Goal: Check status: Check status

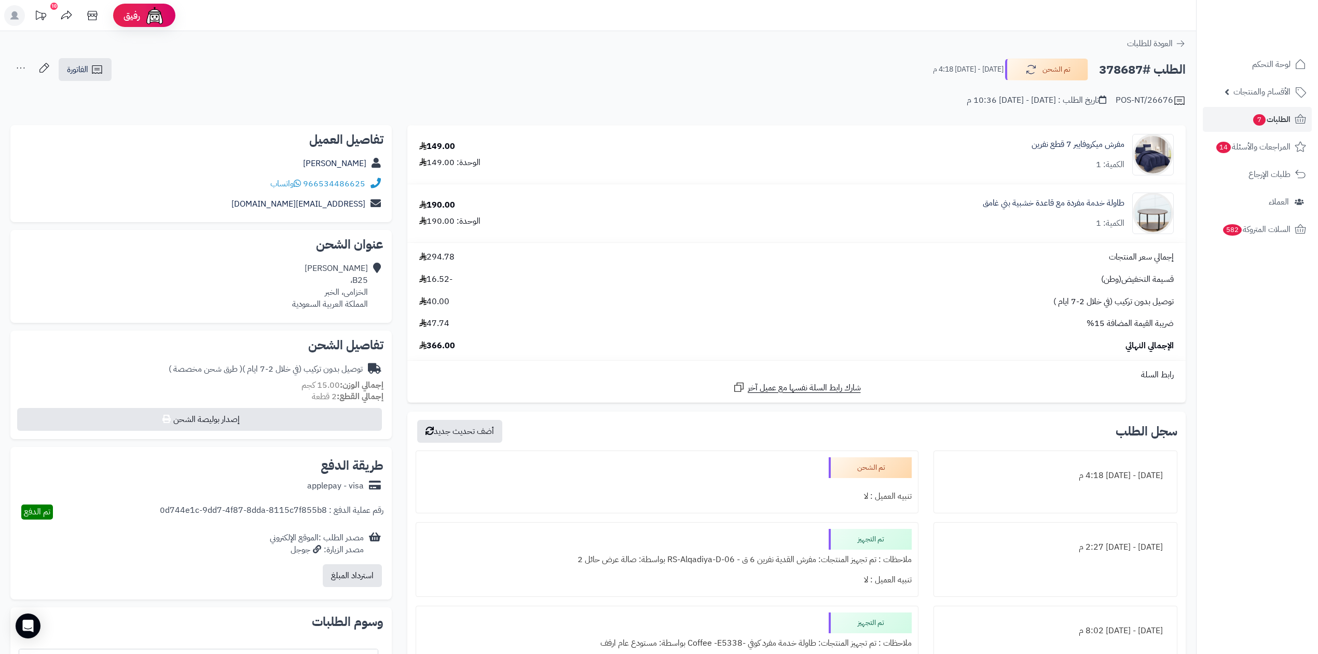
click at [1285, 116] on span "الطلبات 7" at bounding box center [1271, 119] width 38 height 15
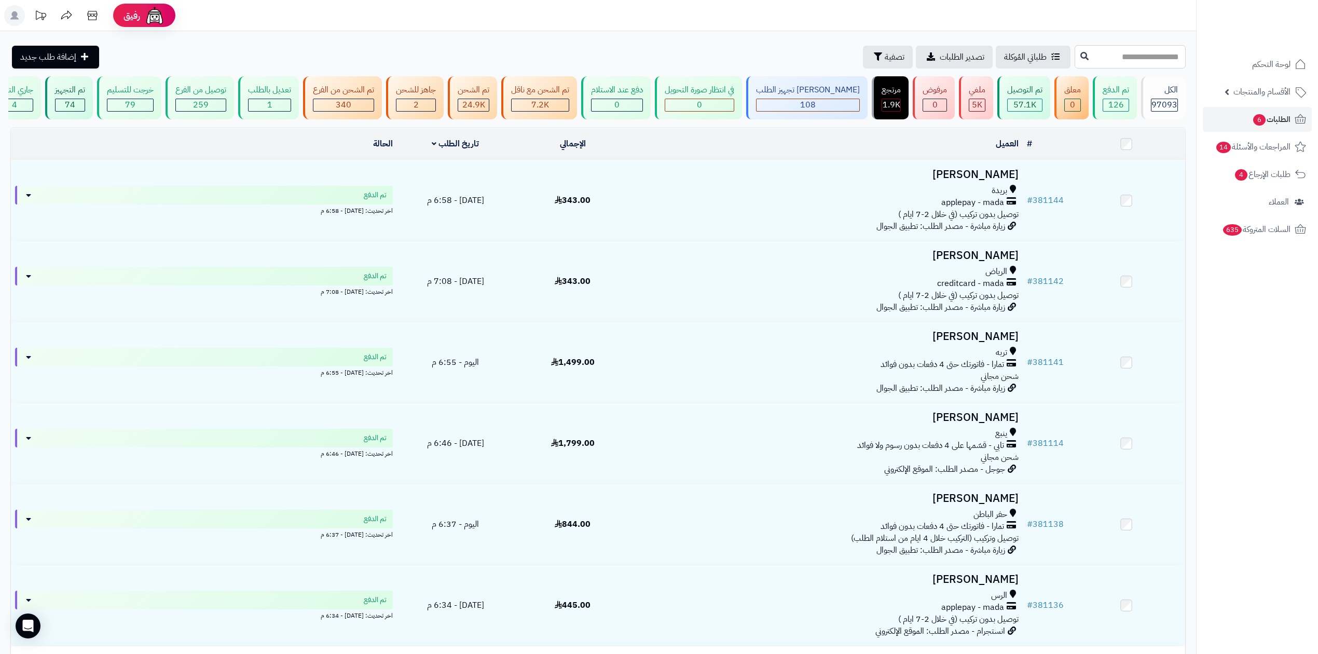
click at [1092, 62] on input "text" at bounding box center [1129, 56] width 111 height 23
click at [863, 57] on button "تصفية" at bounding box center [888, 56] width 50 height 23
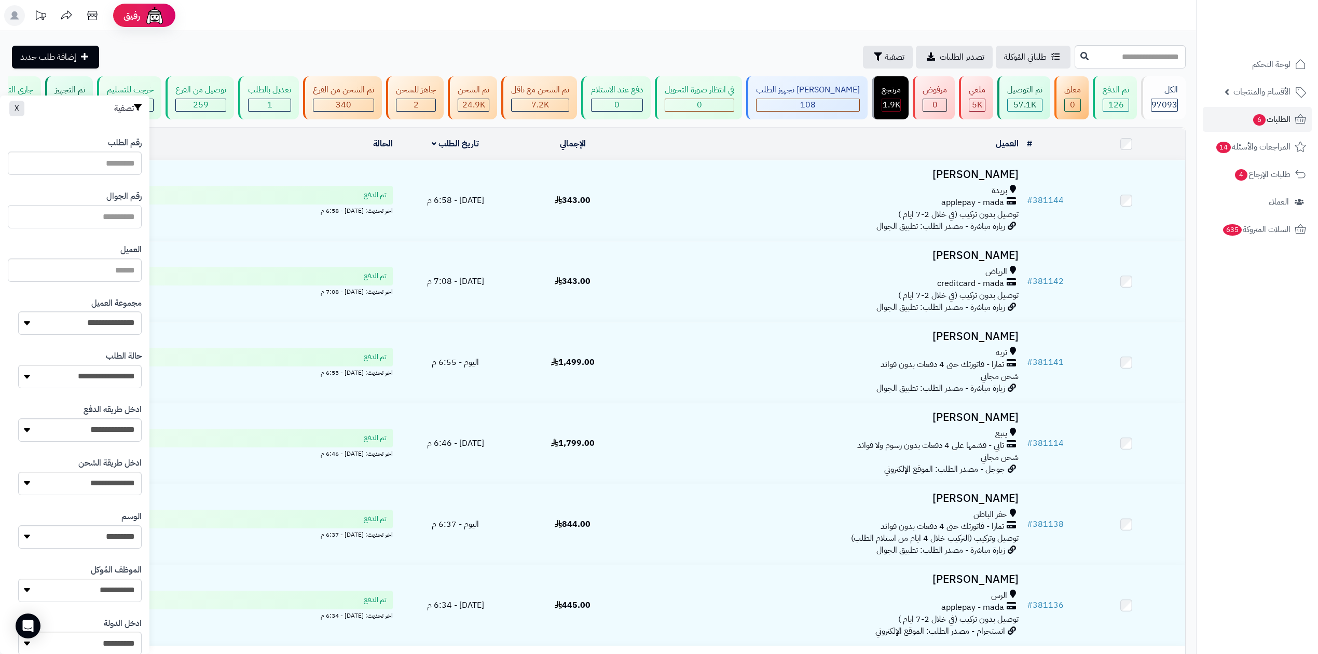
click at [115, 219] on input "text" at bounding box center [75, 216] width 134 height 23
type input "*********"
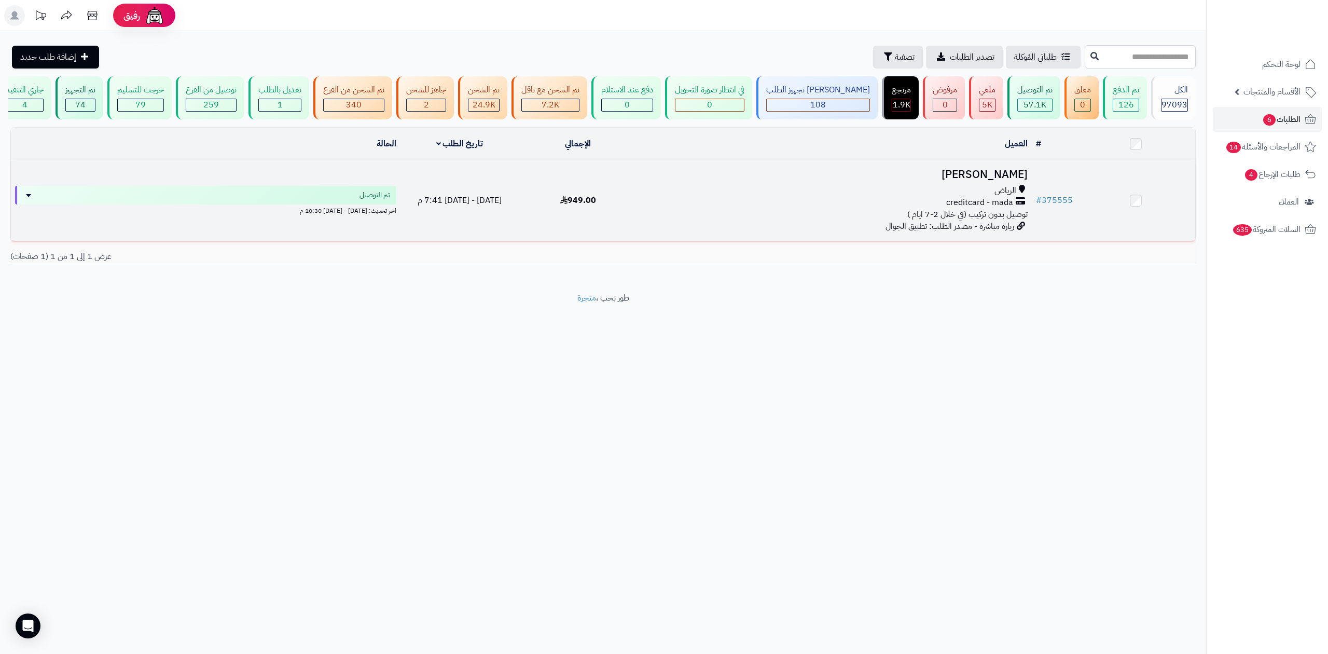
click at [793, 224] on td "Noura Alfaisal الرياض creditcard - mada توصيل بدون تركيب (في خلال 2-7 ايام ) زي…" at bounding box center [834, 200] width 394 height 80
click at [845, 194] on div "الرياض" at bounding box center [834, 191] width 386 height 12
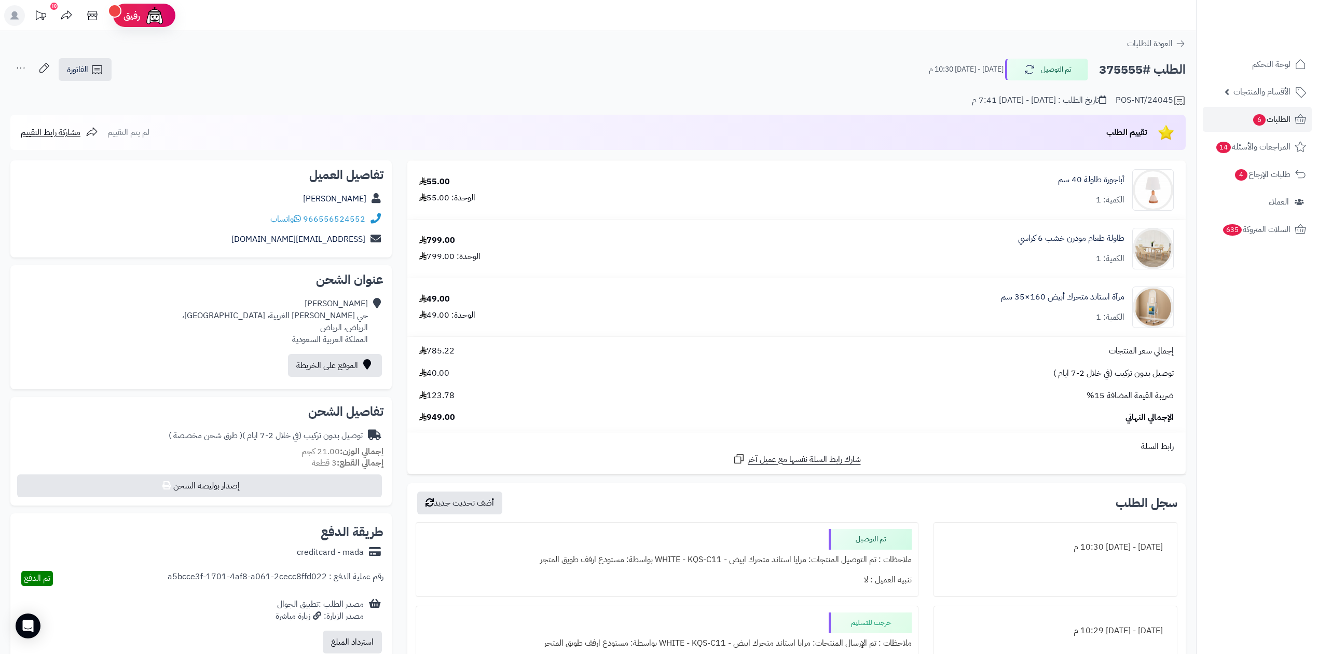
click at [1123, 69] on h2 "الطلب #375555" at bounding box center [1142, 69] width 87 height 21
copy h2 "375555"
